Goal: Check status

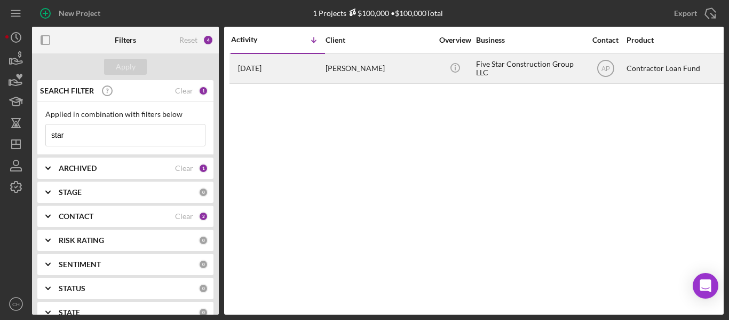
click at [311, 65] on div "[DATE] [PERSON_NAME]" at bounding box center [277, 68] width 93 height 28
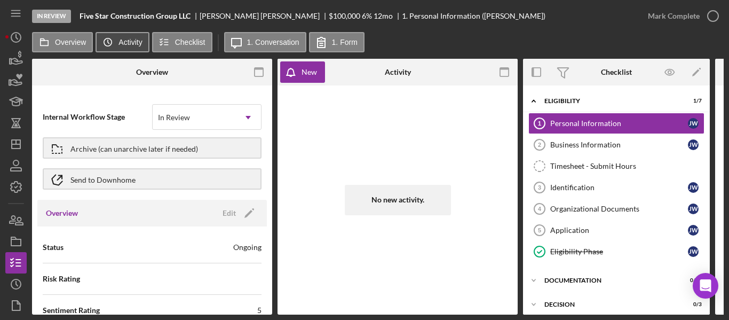
click at [120, 46] on label "Activity" at bounding box center [130, 42] width 23 height 9
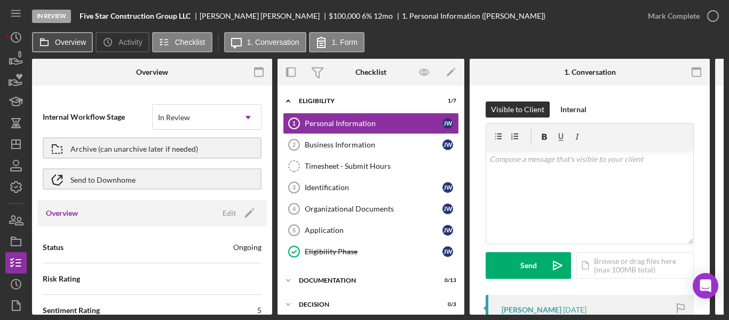
click at [62, 41] on label "Overview" at bounding box center [70, 42] width 31 height 9
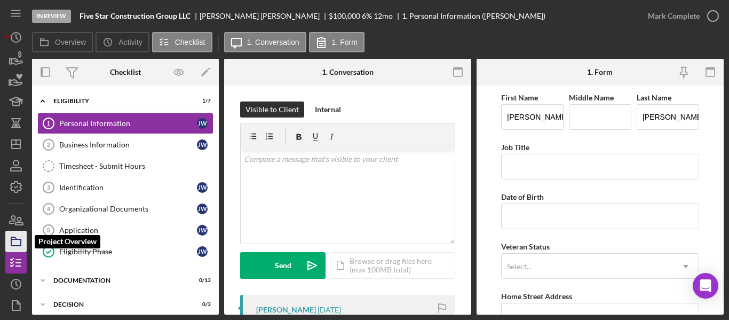
click at [20, 240] on rect "button" at bounding box center [16, 242] width 10 height 6
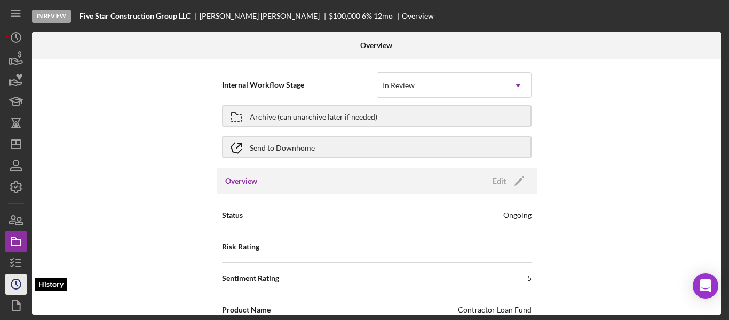
click at [13, 283] on icon "Icon/History" at bounding box center [16, 284] width 27 height 27
